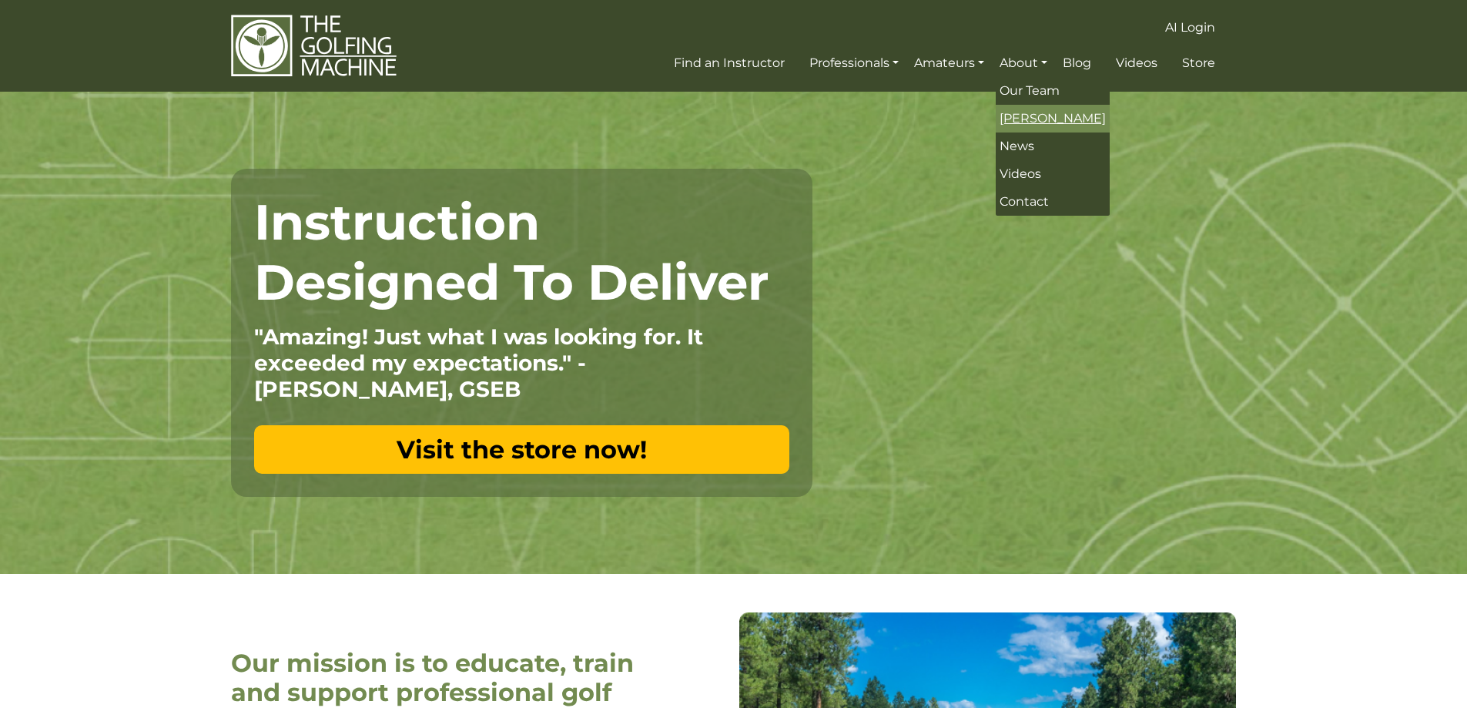
click at [1019, 111] on span "[PERSON_NAME]" at bounding box center [1053, 118] width 106 height 15
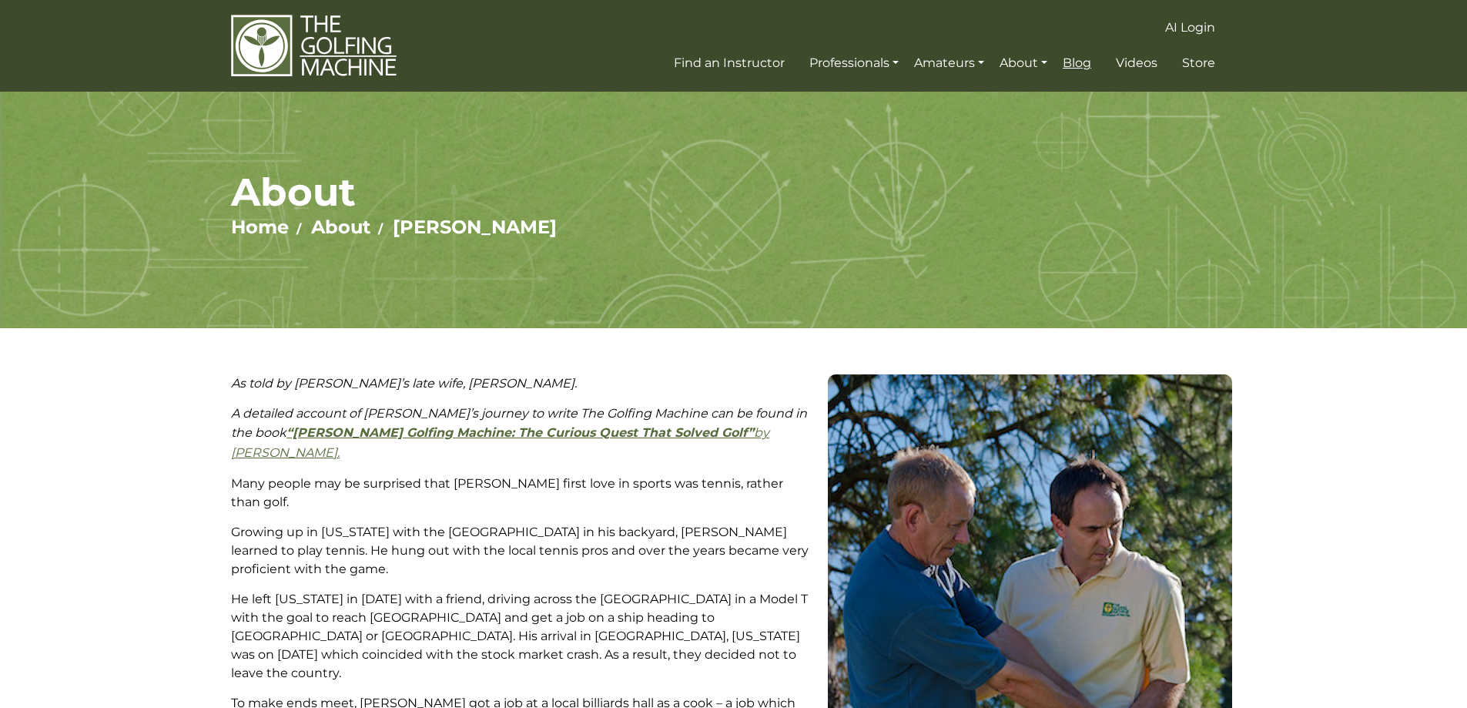
click at [1077, 62] on span "Blog" at bounding box center [1077, 62] width 28 height 15
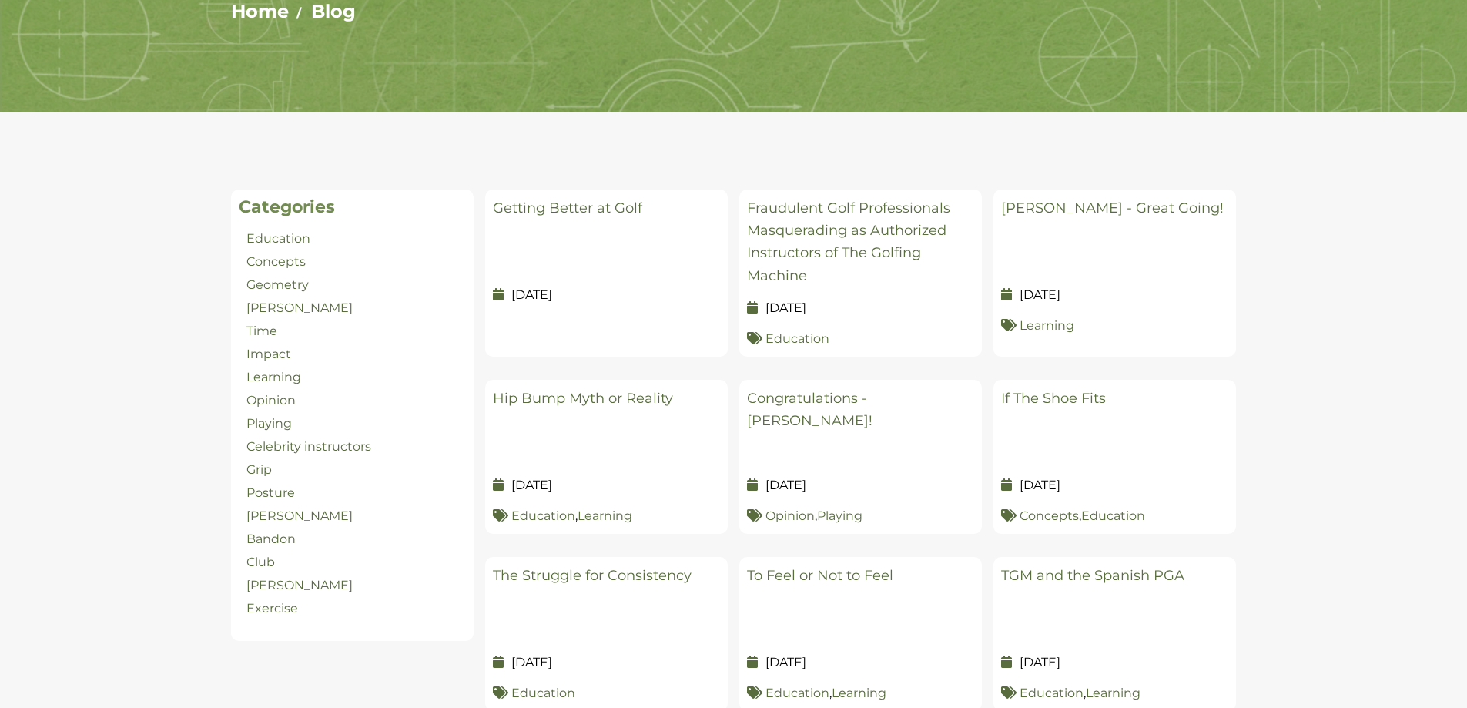
scroll to position [231, 0]
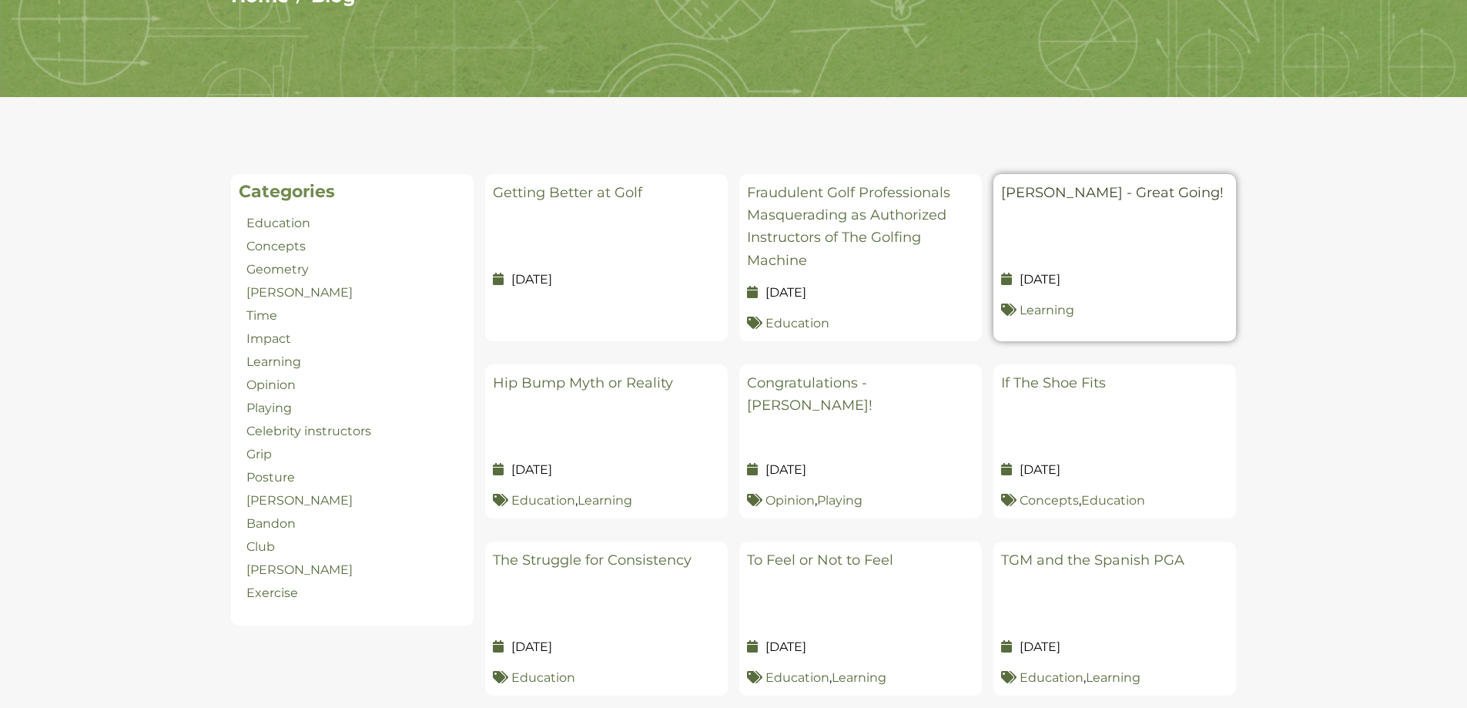
click at [1047, 194] on link "Bryson DeChambeau - Great Going!" at bounding box center [1112, 192] width 223 height 17
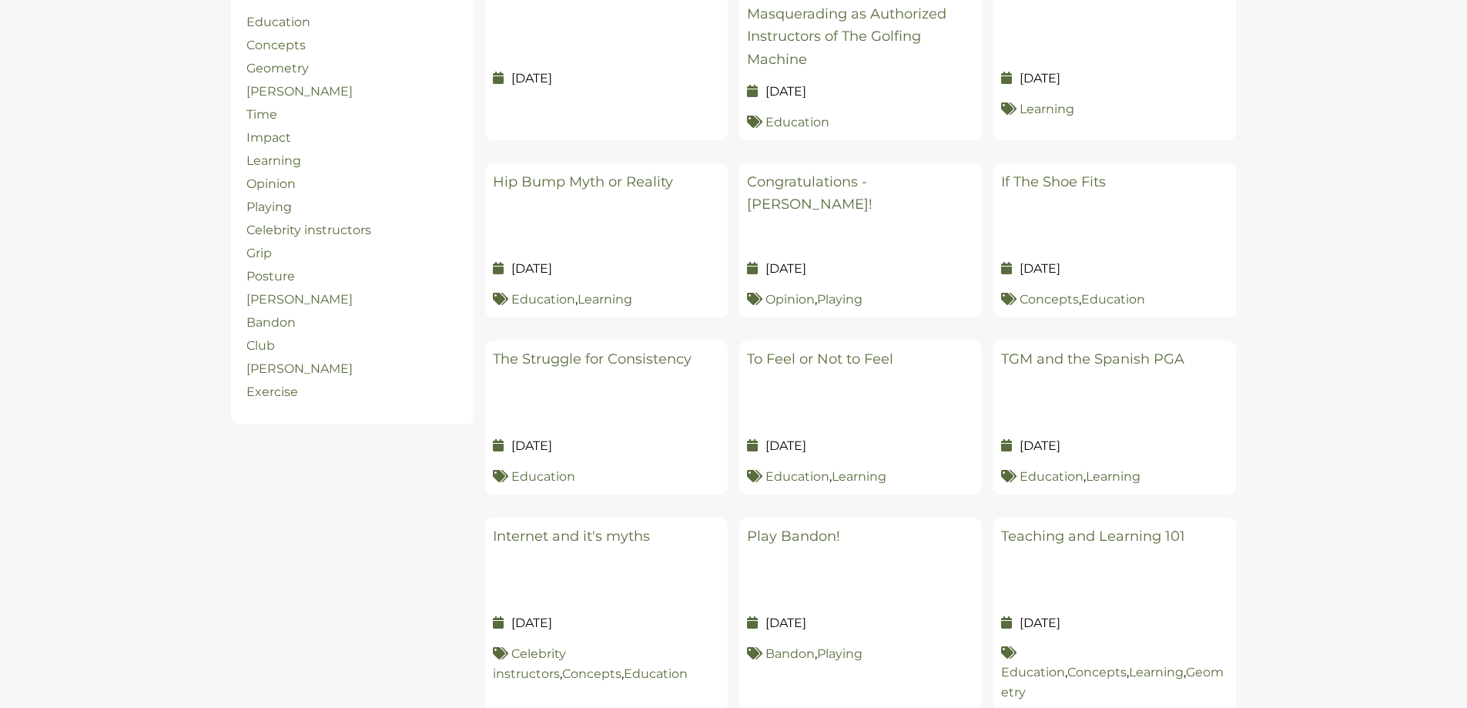
scroll to position [462, 0]
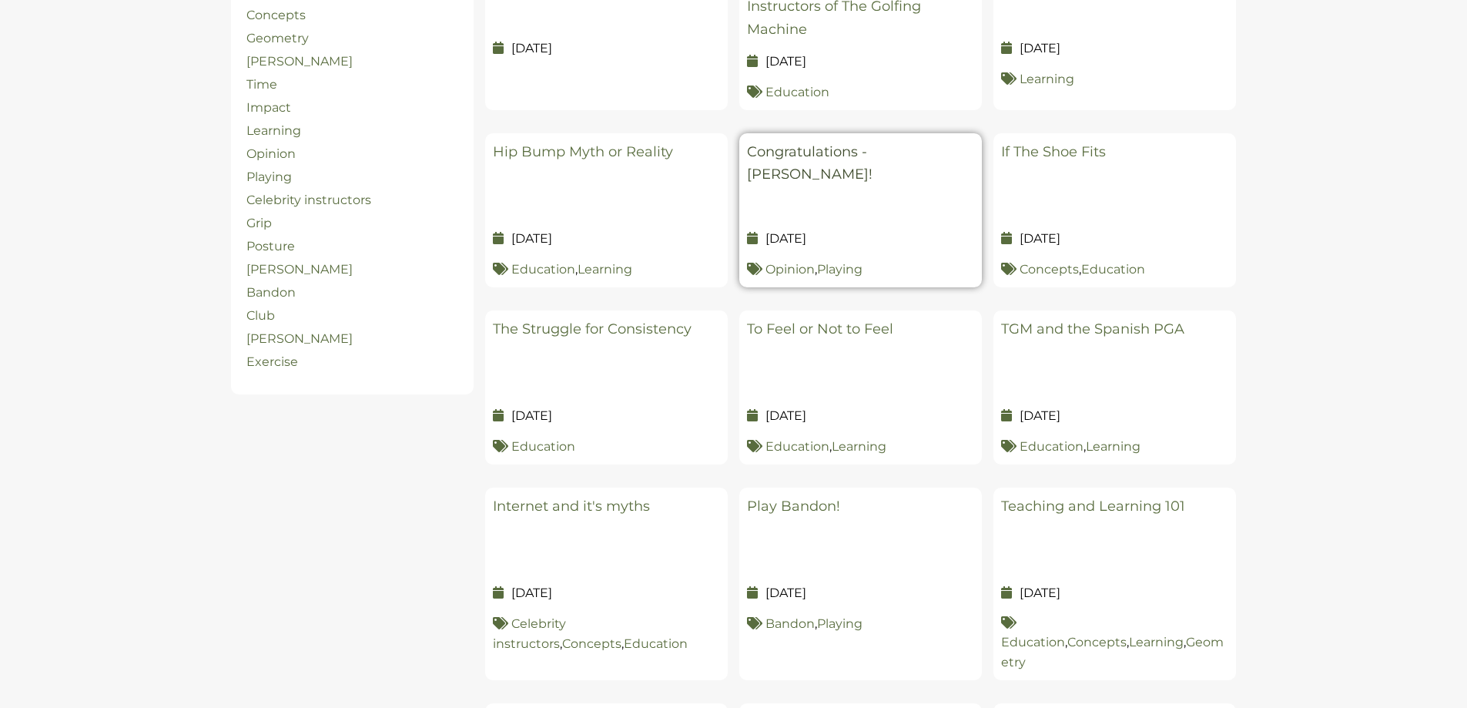
click at [826, 153] on link "Congratulations - [PERSON_NAME]!" at bounding box center [810, 162] width 126 height 39
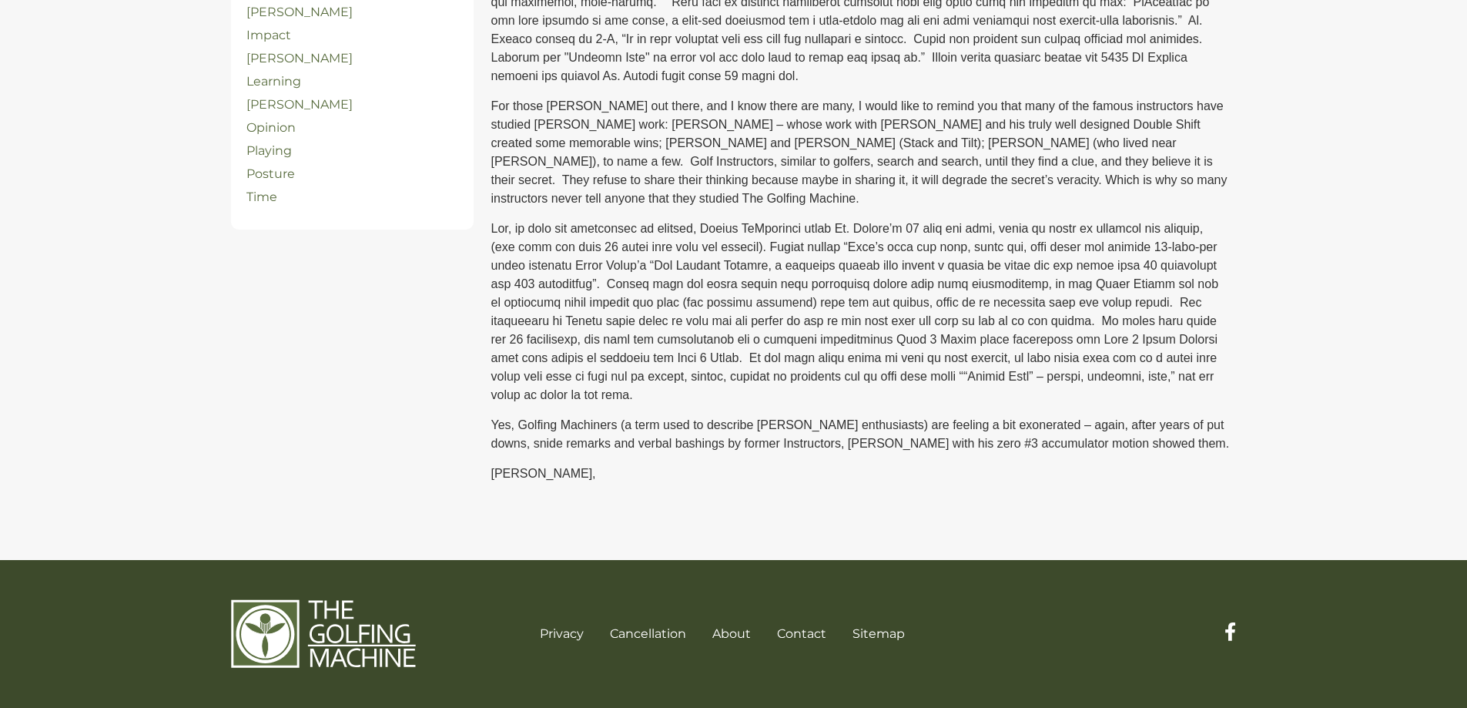
scroll to position [550, 0]
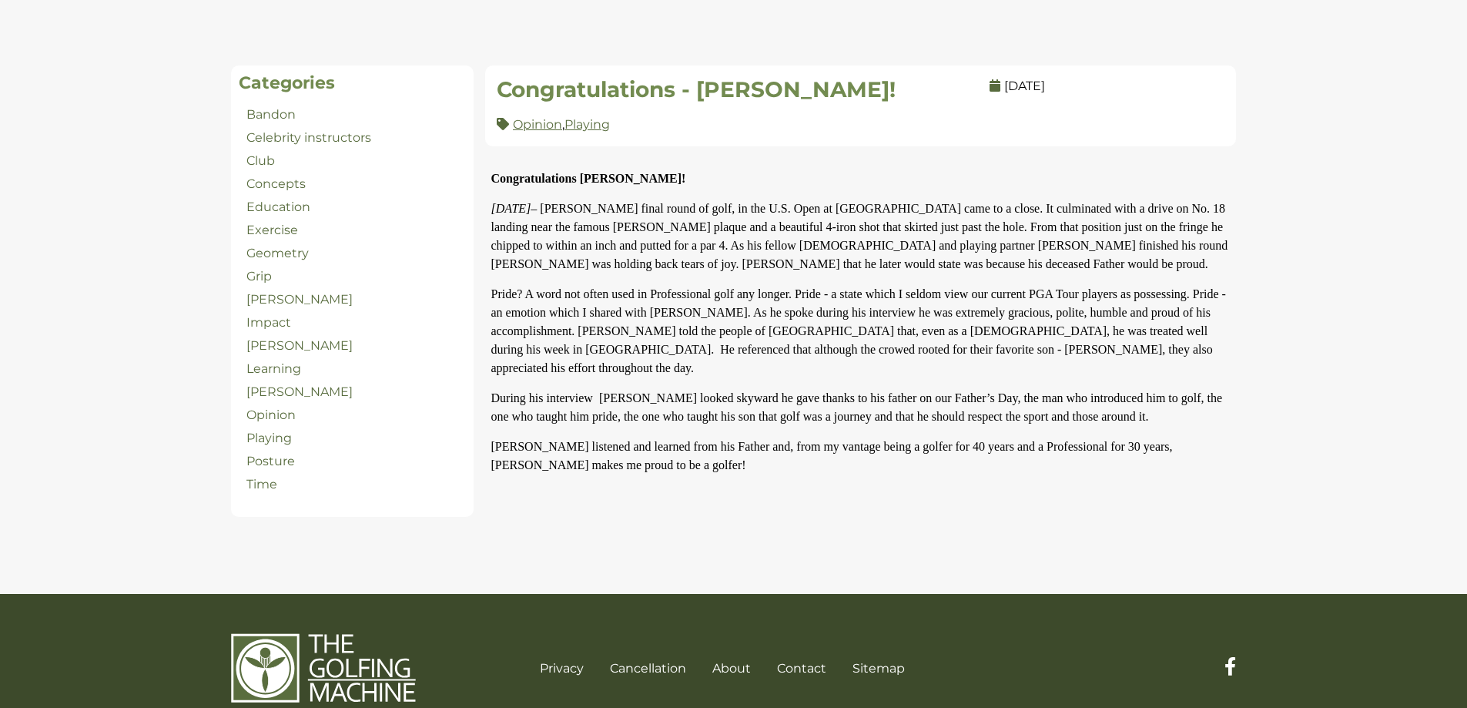
scroll to position [297, 0]
